Goal: Task Accomplishment & Management: Manage account settings

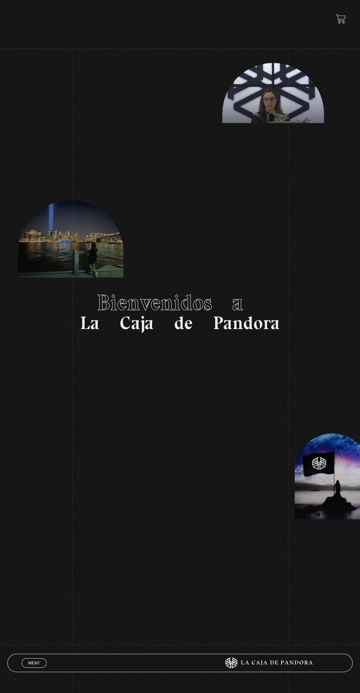
click at [33, 661] on span "Menu" at bounding box center [34, 663] width 12 height 4
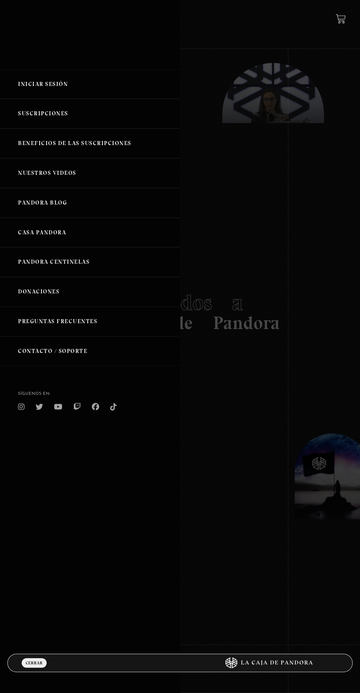
click at [58, 88] on link "Iniciar Sesión" at bounding box center [90, 84] width 180 height 30
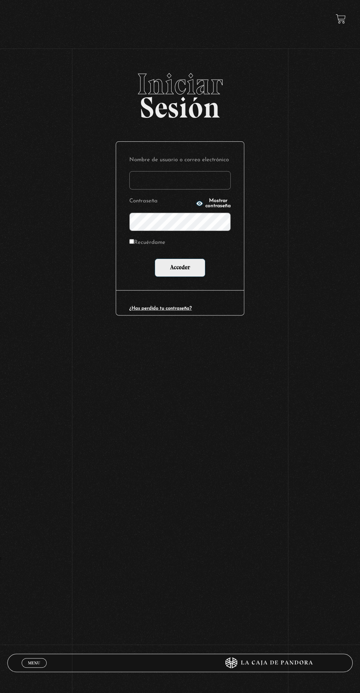
click at [212, 186] on input "Nombre de usuario o correo electrónico" at bounding box center [179, 180] width 101 height 18
type input "mval93@gmail.com"
click at [155, 259] on input "Acceder" at bounding box center [180, 268] width 51 height 18
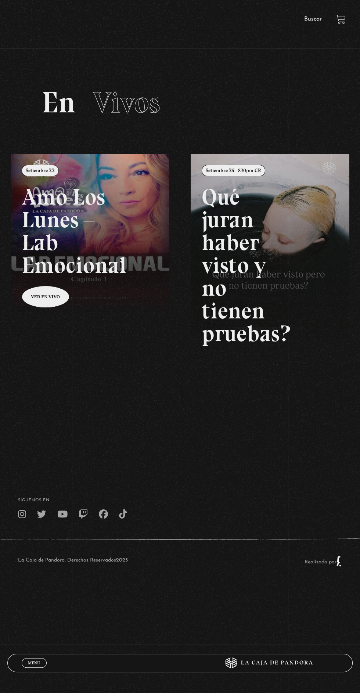
click at [35, 658] on link "Menu Cerrar" at bounding box center [34, 663] width 25 height 10
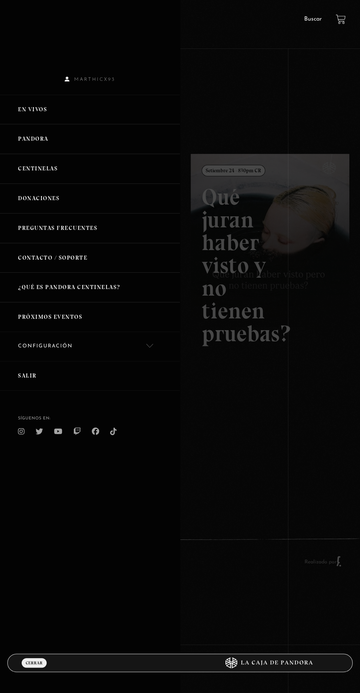
click at [43, 386] on link "Salir" at bounding box center [90, 376] width 180 height 30
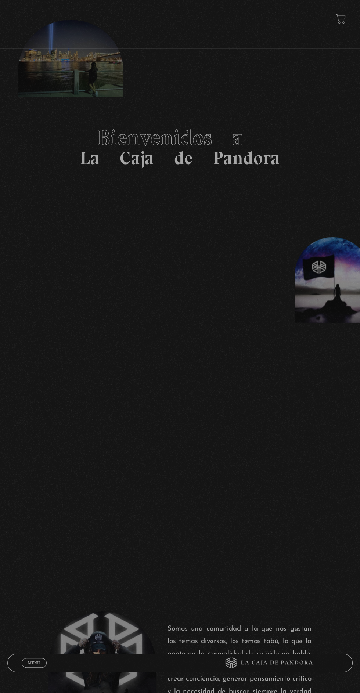
scroll to position [201, 0]
